Goal: Find specific page/section: Find specific page/section

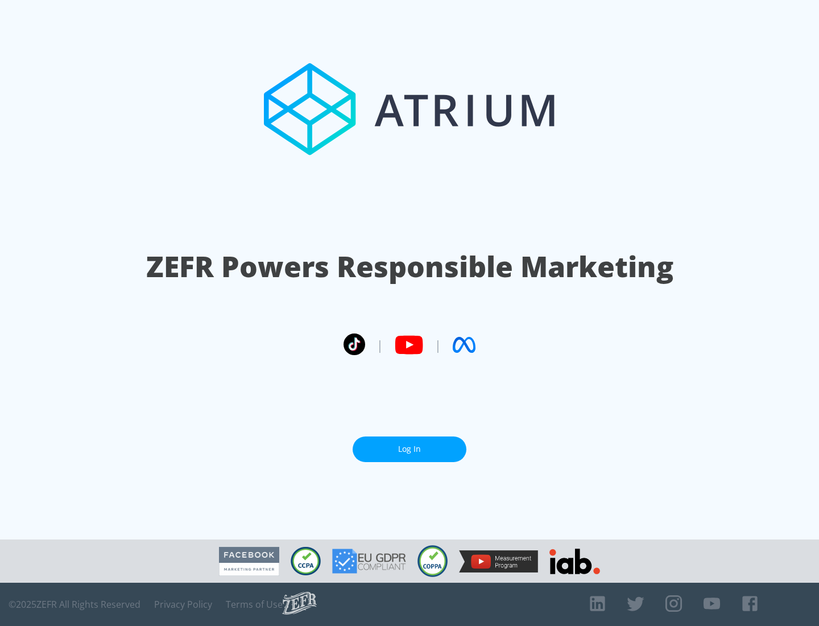
click at [410, 449] on link "Log In" at bounding box center [410, 449] width 114 height 26
